Goal: Task Accomplishment & Management: Complete application form

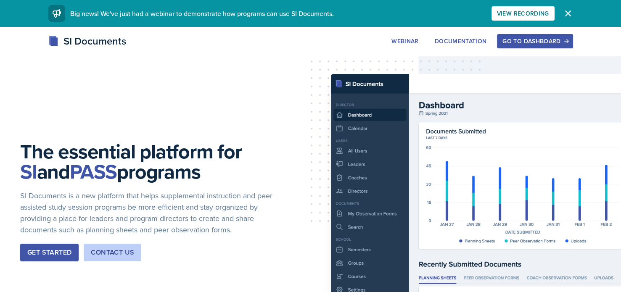
click at [341, 41] on div "Go to Dashboard" at bounding box center [534, 41] width 65 height 7
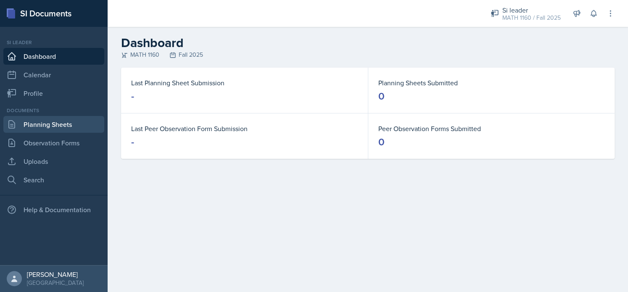
click at [62, 127] on link "Planning Sheets" at bounding box center [53, 124] width 101 height 17
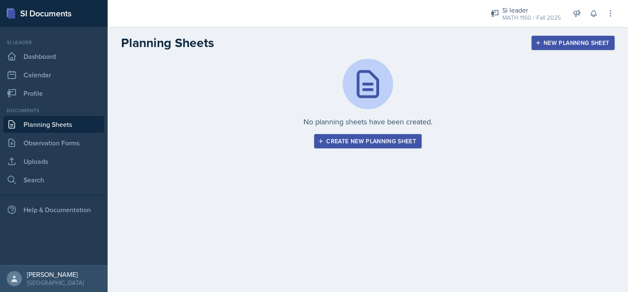
click at [341, 142] on div "Create new planning sheet" at bounding box center [368, 141] width 97 height 7
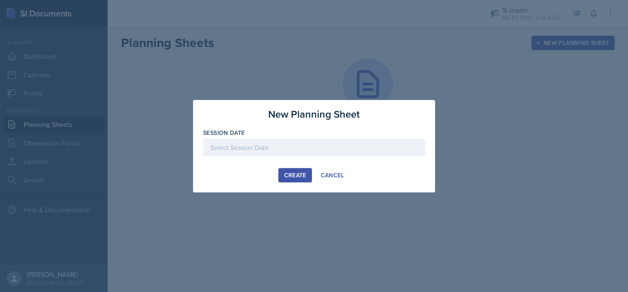
click at [271, 148] on div at bounding box center [314, 148] width 222 height 18
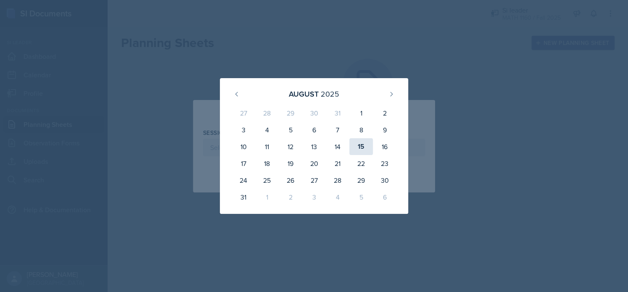
click at [341, 151] on div "15" at bounding box center [361, 146] width 24 height 17
type input "[DATE]"
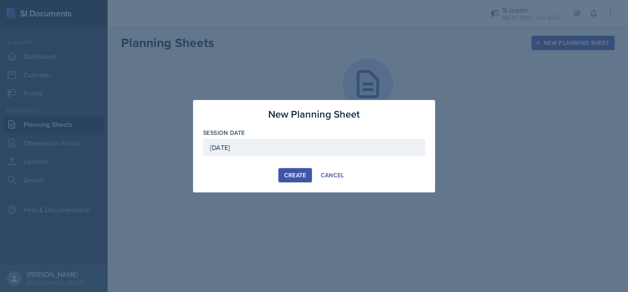
click at [291, 176] on div "Create" at bounding box center [295, 175] width 22 height 7
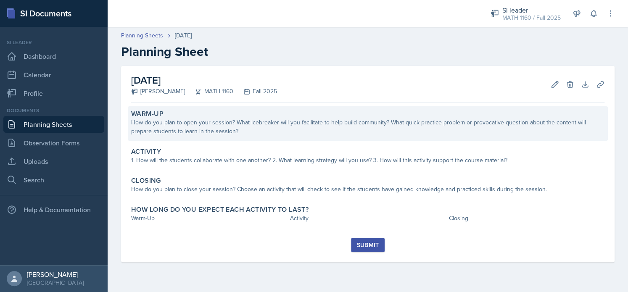
click at [264, 120] on div "How do you plan to open your session? What icebreaker will you facilitate to he…" at bounding box center [367, 127] width 473 height 18
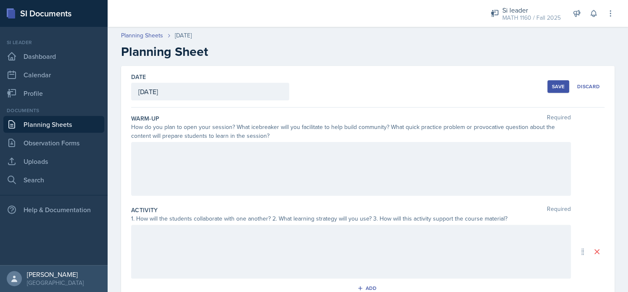
click at [185, 160] on div at bounding box center [351, 169] width 440 height 54
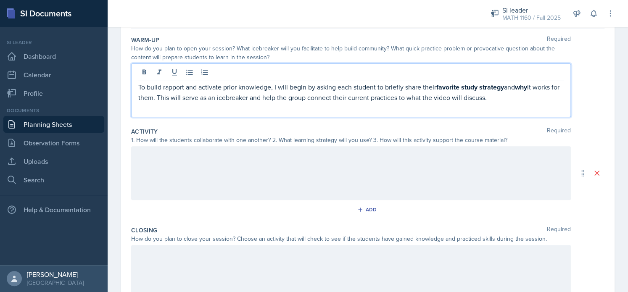
scroll to position [165, 0]
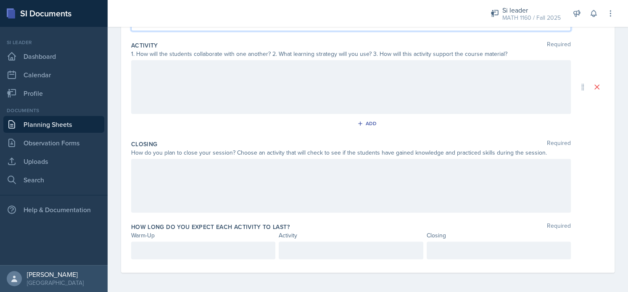
click at [169, 79] on div at bounding box center [351, 87] width 440 height 54
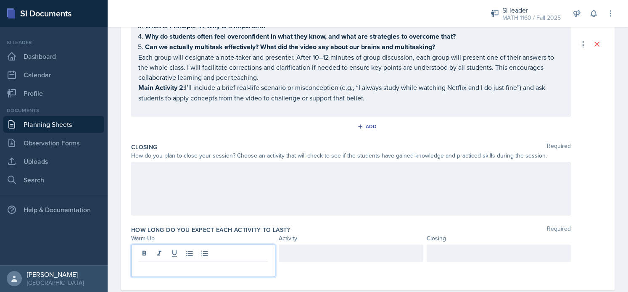
click at [156, 263] on p at bounding box center [203, 268] width 130 height 10
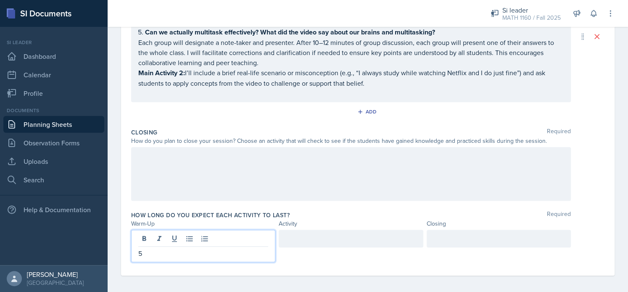
click at [302, 235] on div at bounding box center [351, 239] width 144 height 18
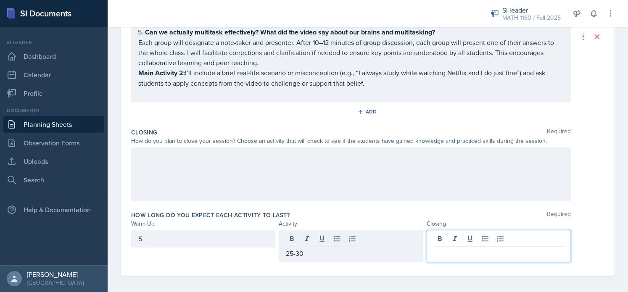
click at [341, 235] on div at bounding box center [499, 246] width 144 height 32
click at [242, 172] on div at bounding box center [351, 174] width 440 height 54
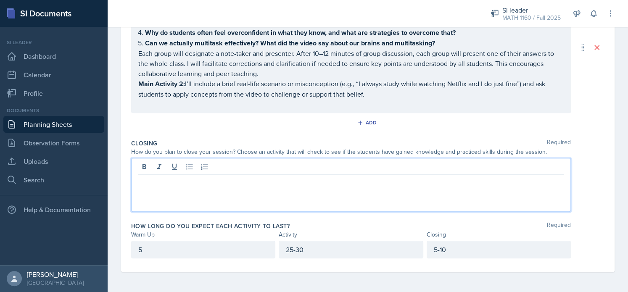
scroll to position [240, 0]
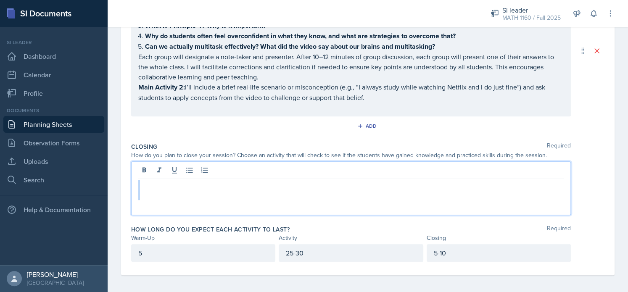
drag, startPoint x: 383, startPoint y: 267, endPoint x: 452, endPoint y: 301, distance: 76.2
click at [211, 190] on p at bounding box center [350, 195] width 425 height 10
paste div
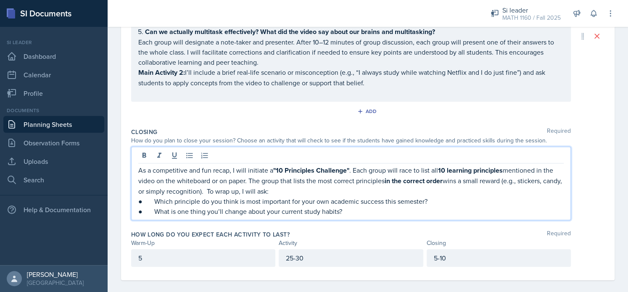
click at [141, 169] on p "As a competitive and fun recap, I will initiate a "10 Principles Challenge" . E…" at bounding box center [350, 180] width 425 height 31
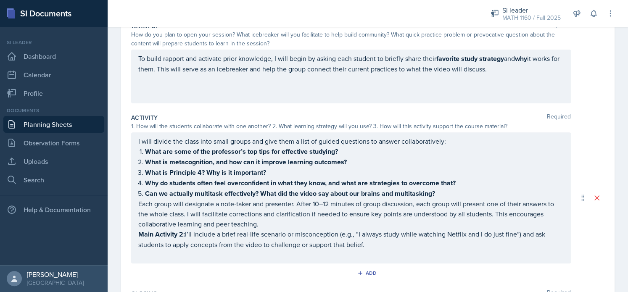
scroll to position [0, 0]
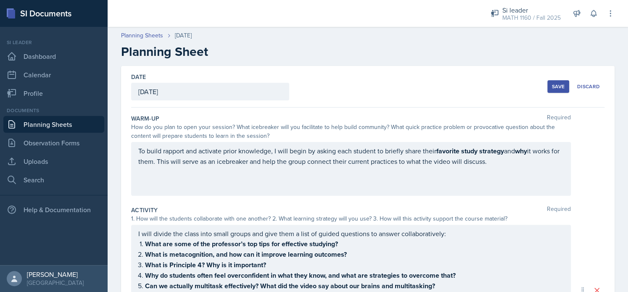
click at [341, 86] on div "Save" at bounding box center [558, 86] width 13 height 7
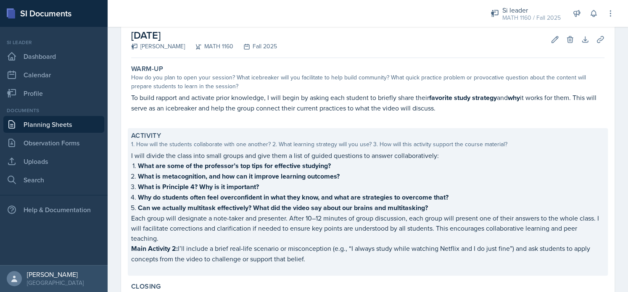
scroll to position [45, 0]
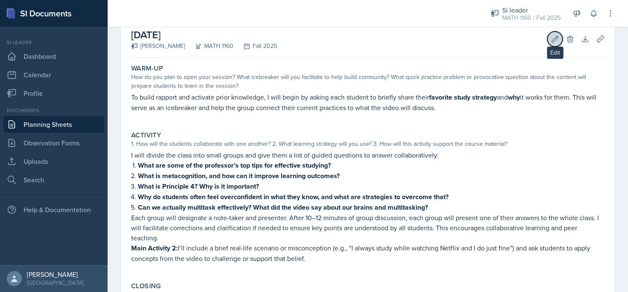
click at [341, 44] on button "Edit" at bounding box center [554, 39] width 15 height 15
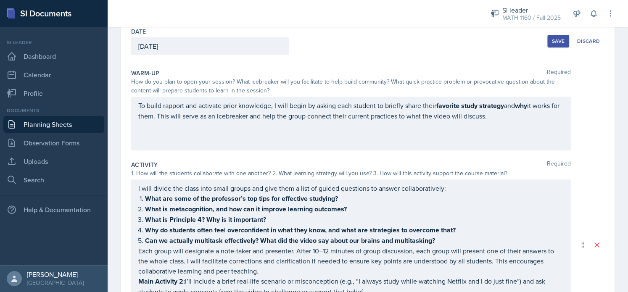
scroll to position [42, 0]
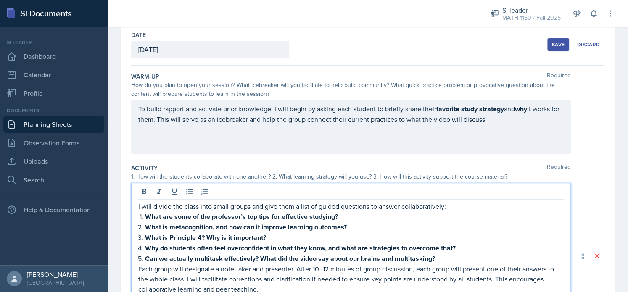
click at [341, 195] on div "I will divide the class into small groups and give them a list of guided questi…" at bounding box center [351, 256] width 440 height 146
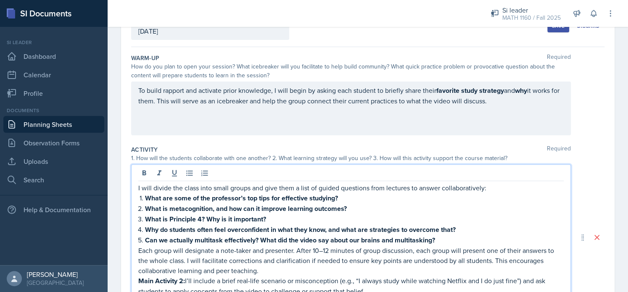
scroll to position [96, 0]
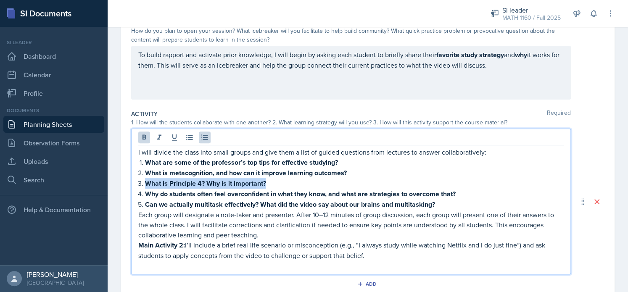
drag, startPoint x: 280, startPoint y: 181, endPoint x: 131, endPoint y: 182, distance: 148.8
click at [131, 182] on div "I will divide the class into small groups and give them a list of guided questi…" at bounding box center [351, 202] width 440 height 146
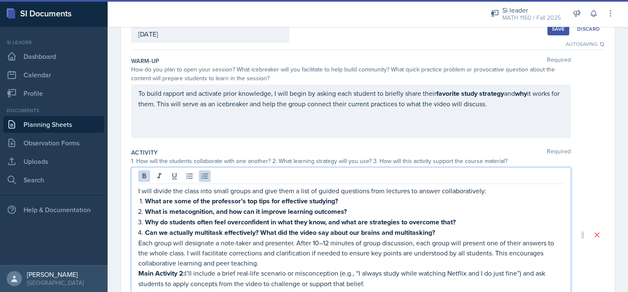
scroll to position [0, 0]
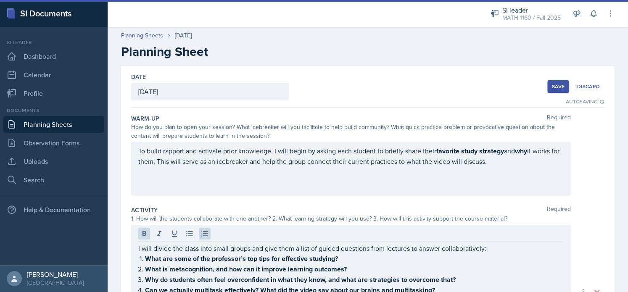
click at [341, 84] on div "Save" at bounding box center [558, 86] width 13 height 7
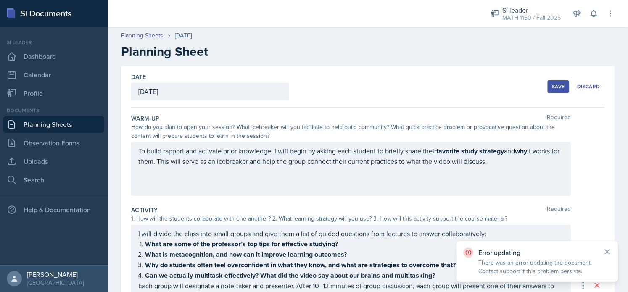
click at [341, 87] on div "Save" at bounding box center [558, 86] width 13 height 7
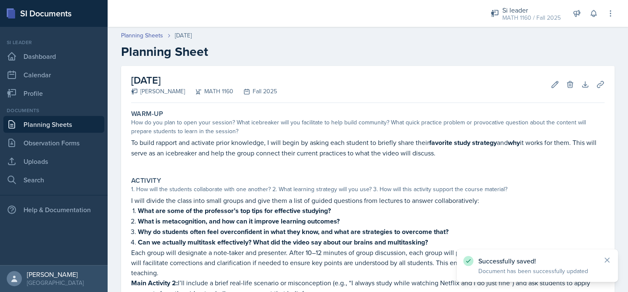
scroll to position [188, 0]
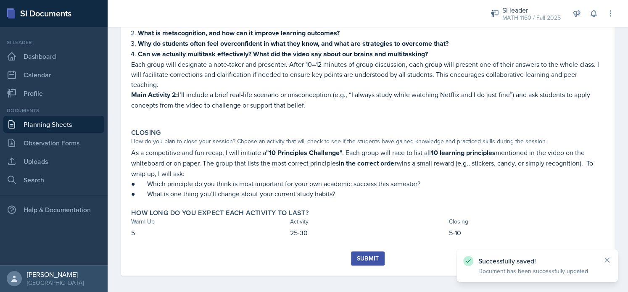
click at [341, 259] on button "Submit" at bounding box center [367, 258] width 33 height 14
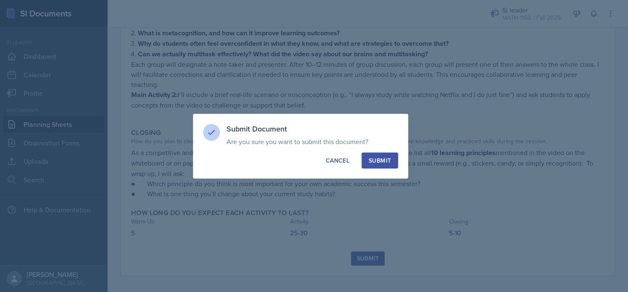
click at [341, 163] on div "Submit" at bounding box center [380, 160] width 22 height 8
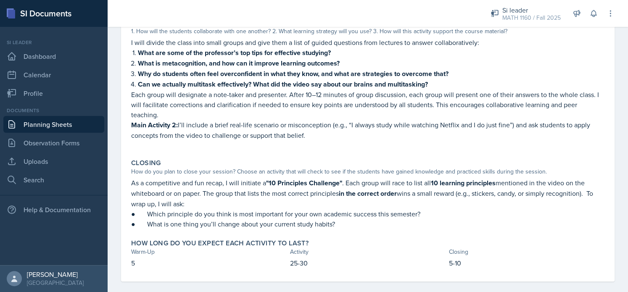
scroll to position [164, 0]
